Goal: Task Accomplishment & Management: Complete application form

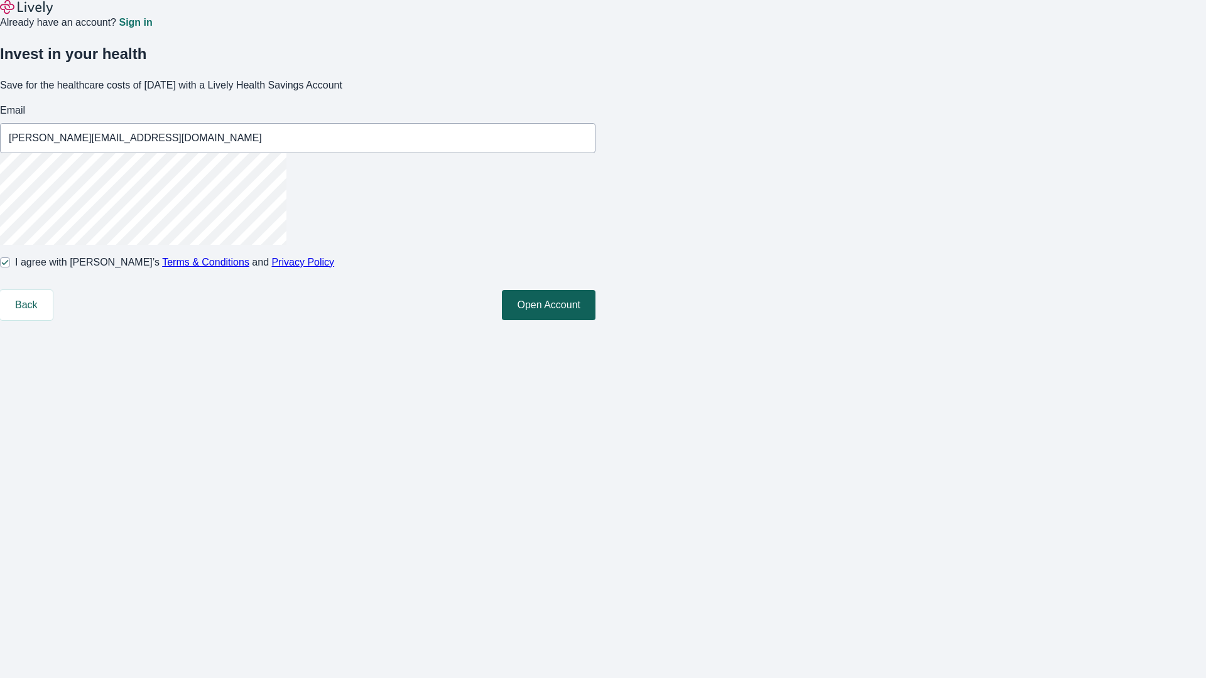
click at [595, 320] on button "Open Account" at bounding box center [549, 305] width 94 height 30
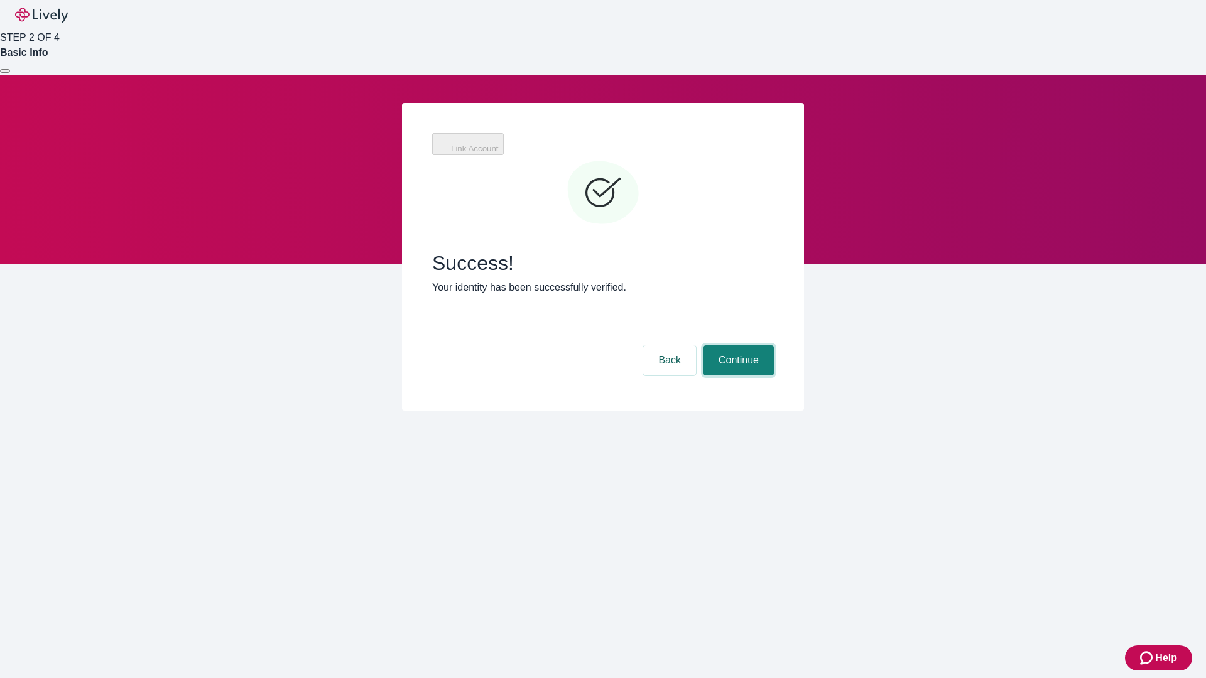
click at [774, 345] on button "Continue" at bounding box center [738, 360] width 70 height 30
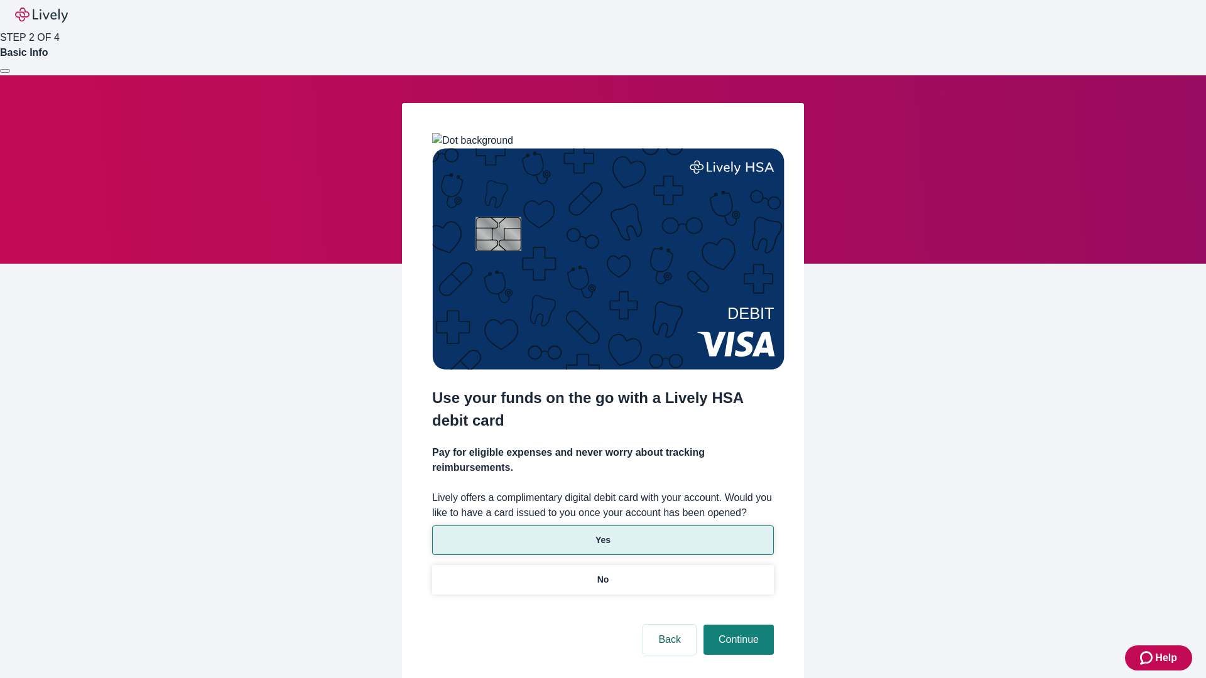
click at [602, 534] on p "Yes" at bounding box center [602, 540] width 15 height 13
click at [737, 625] on button "Continue" at bounding box center [738, 640] width 70 height 30
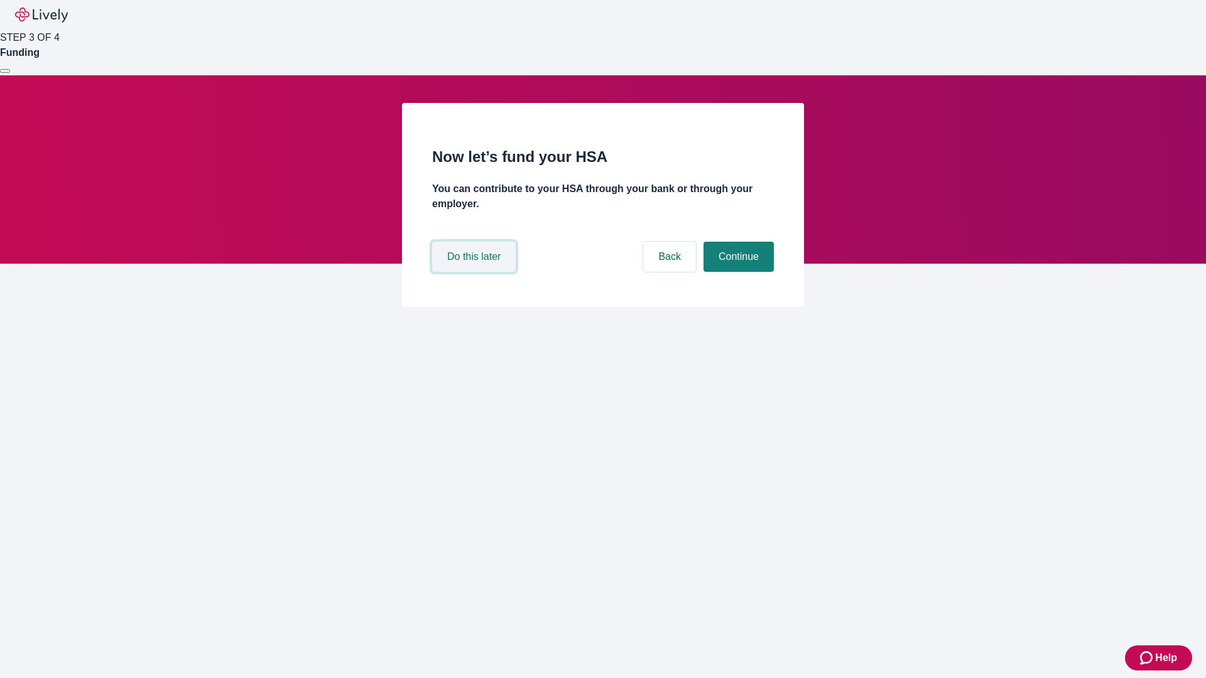
click at [475, 272] on button "Do this later" at bounding box center [474, 257] width 84 height 30
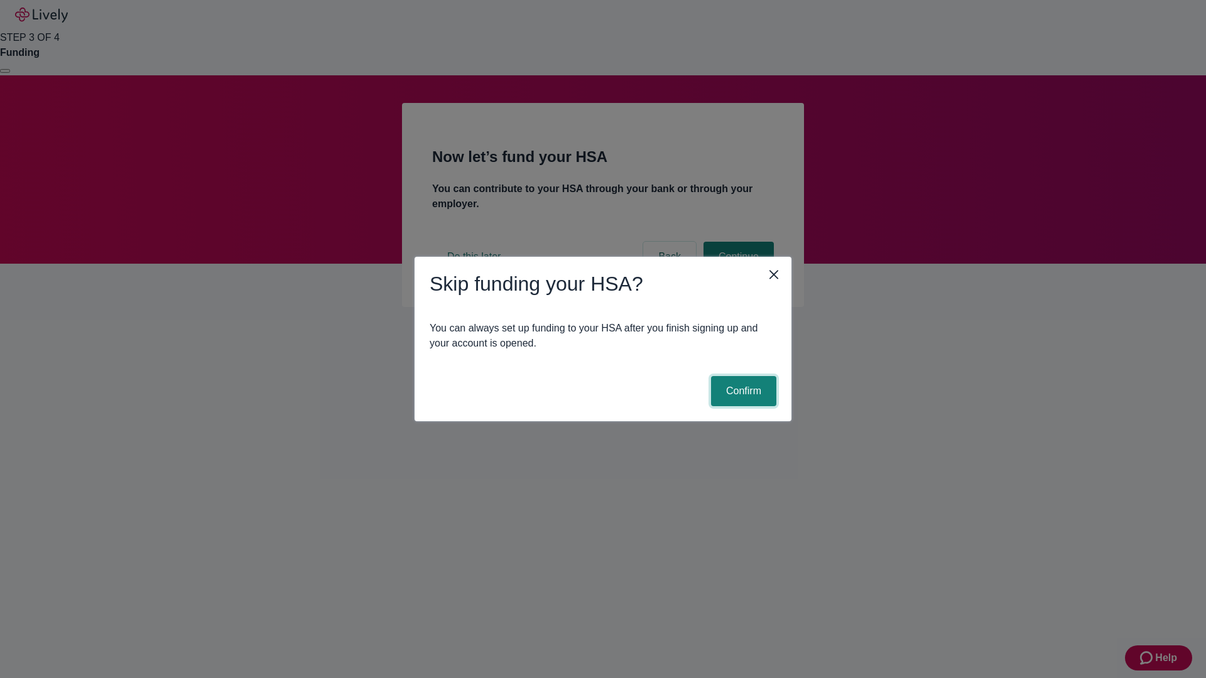
click at [742, 391] on button "Confirm" at bounding box center [743, 391] width 65 height 30
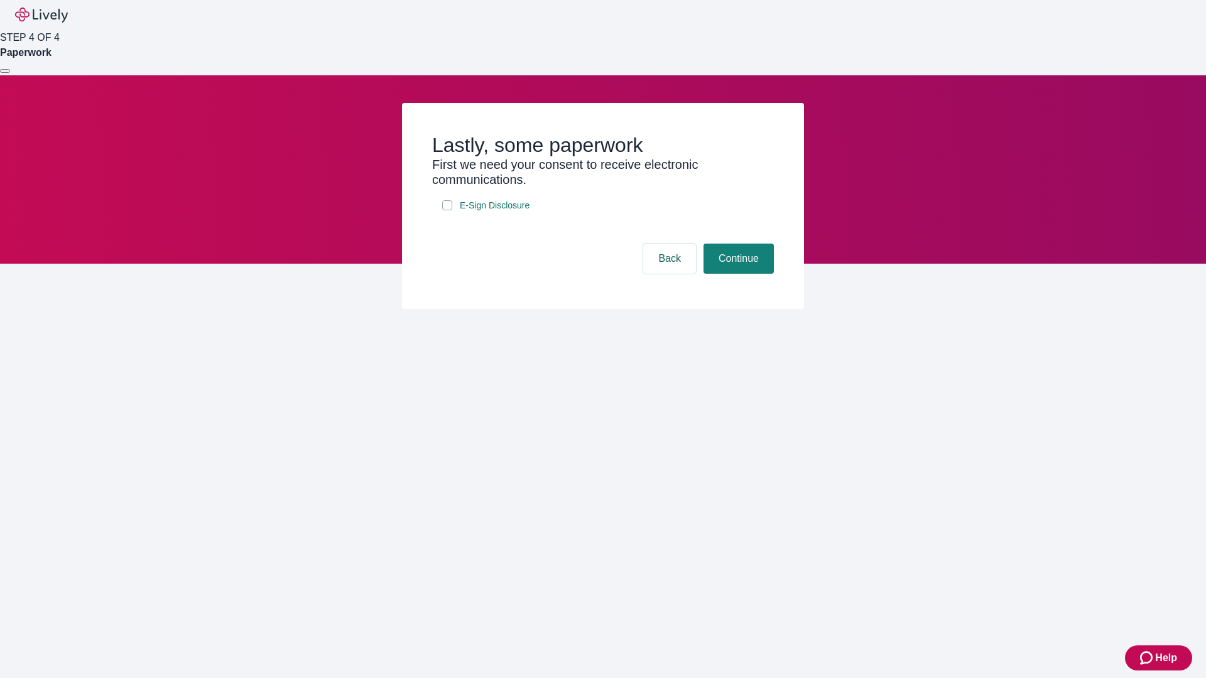
click at [447, 210] on input "E-Sign Disclosure" at bounding box center [447, 205] width 10 height 10
checkbox input "true"
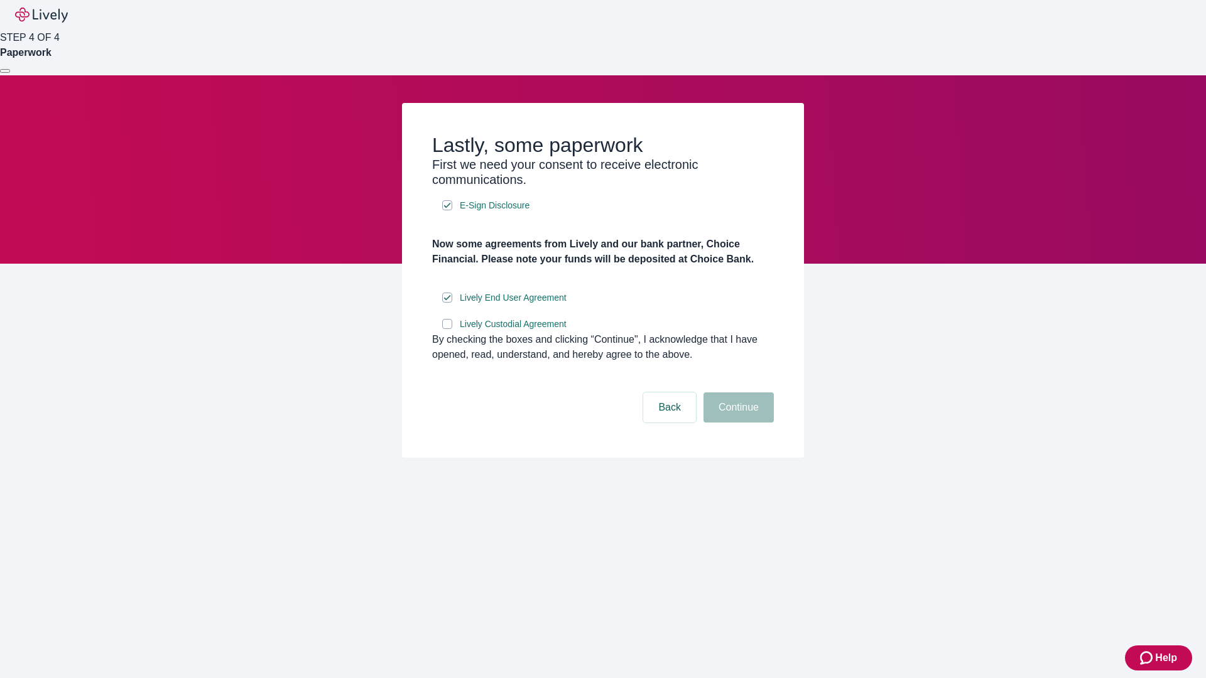
click at [447, 329] on input "Lively Custodial Agreement" at bounding box center [447, 324] width 10 height 10
checkbox input "true"
click at [737, 423] on button "Continue" at bounding box center [738, 407] width 70 height 30
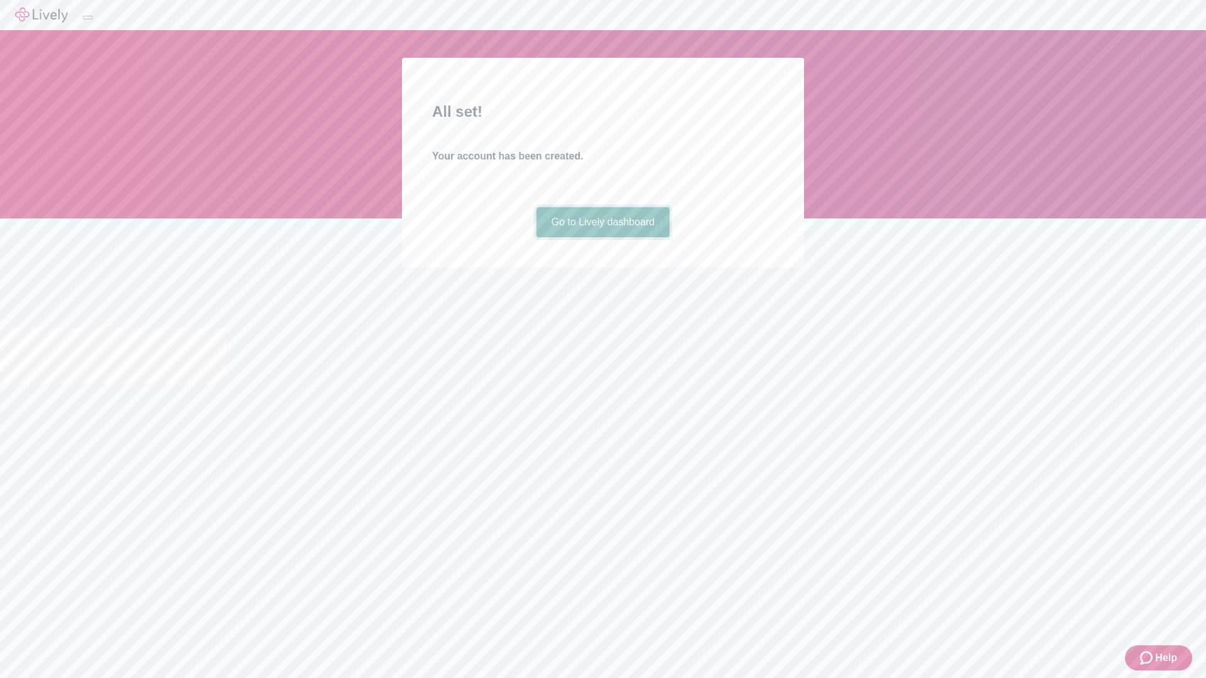
click at [602, 237] on link "Go to Lively dashboard" at bounding box center [603, 222] width 134 height 30
